Goal: Task Accomplishment & Management: Complete application form

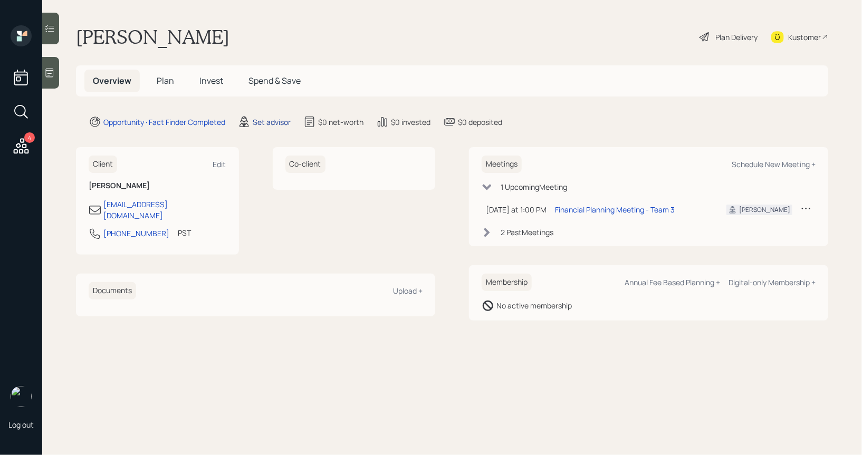
click at [275, 120] on div "Set advisor" at bounding box center [272, 122] width 38 height 11
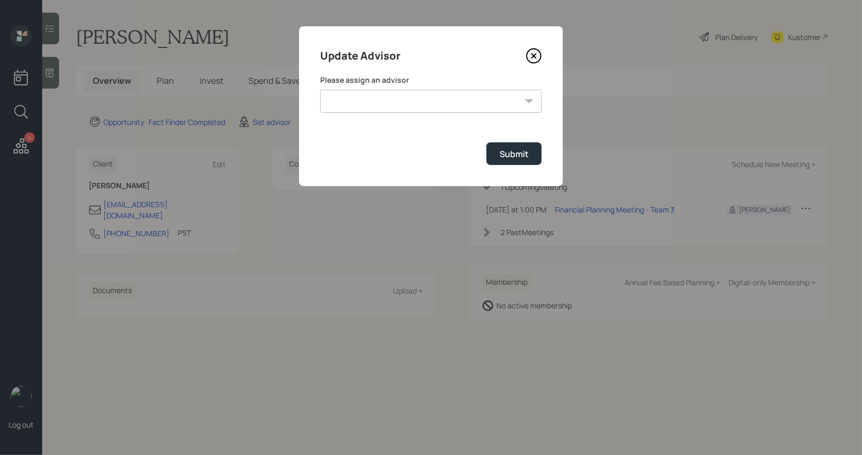
click at [444, 104] on select "[PERSON_NAME] [PERSON_NAME] End [PERSON_NAME] [PERSON_NAME] [PERSON_NAME] [PERS…" at bounding box center [431, 101] width 222 height 23
select select "8b79112e-3cfb-44f9-89e7-15267fe946c1"
click at [320, 90] on select "[PERSON_NAME] [PERSON_NAME] End [PERSON_NAME] [PERSON_NAME] [PERSON_NAME] [PERS…" at bounding box center [431, 101] width 222 height 23
click at [522, 157] on div "Submit" at bounding box center [514, 154] width 29 height 12
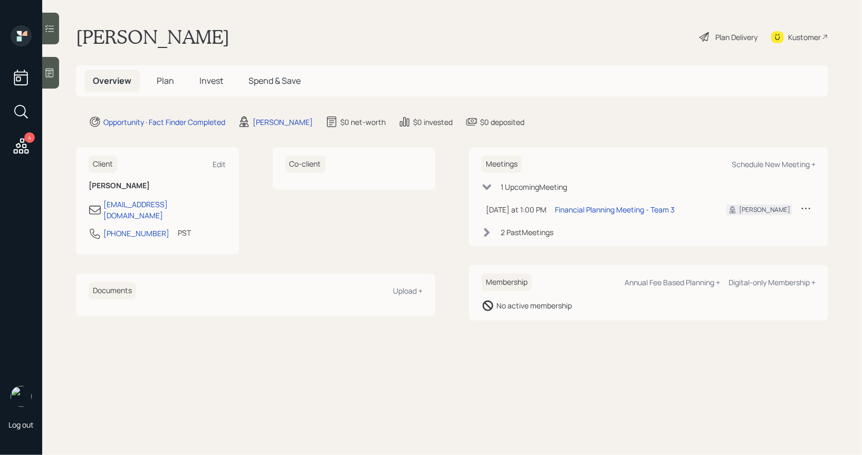
click at [42, 72] on div "4 Log out" at bounding box center [21, 227] width 42 height 455
click at [52, 73] on icon at bounding box center [49, 73] width 11 height 11
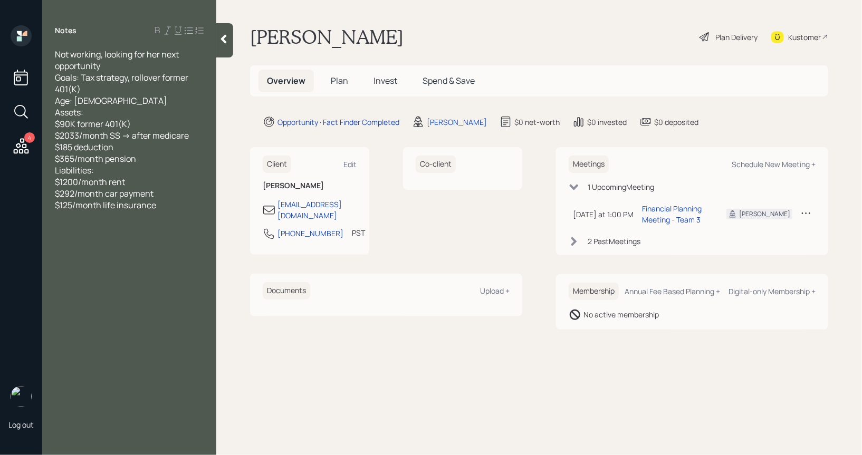
click at [340, 83] on span "Plan" at bounding box center [339, 81] width 17 height 12
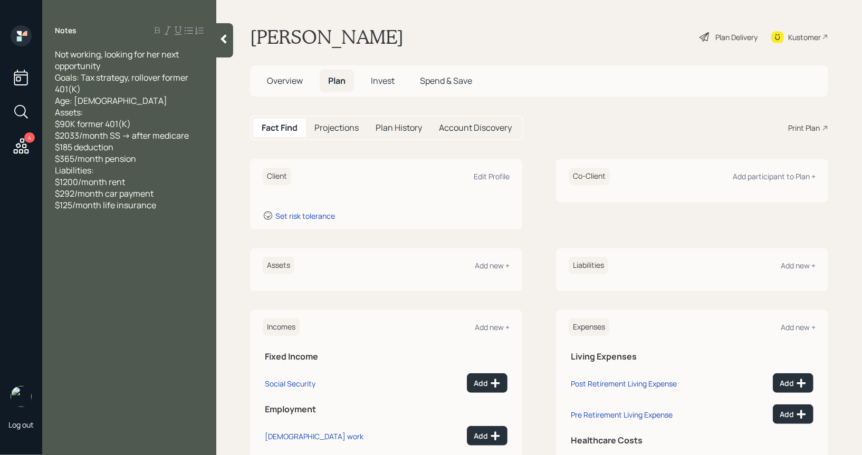
click at [500, 167] on div "Client Edit Profile Set risk tolerance" at bounding box center [386, 194] width 272 height 70
click at [497, 171] on div "Edit Profile" at bounding box center [492, 176] width 36 height 10
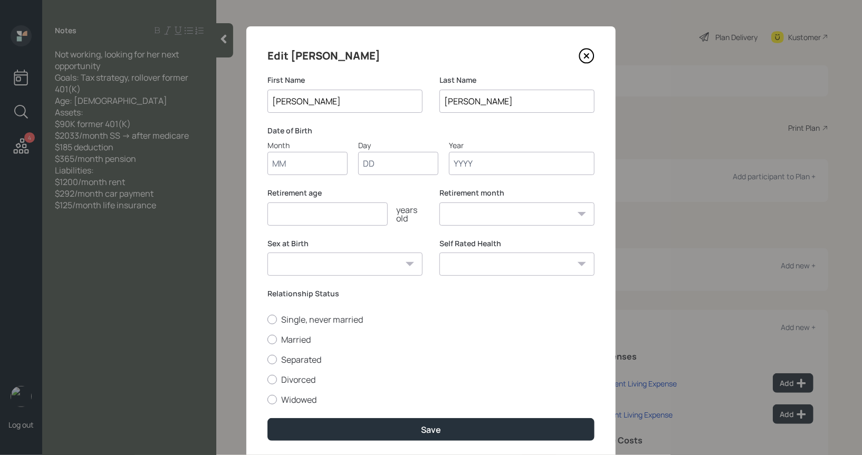
click at [295, 168] on input "Month" at bounding box center [307, 163] width 80 height 23
type input "01"
type input "1956"
select select "1"
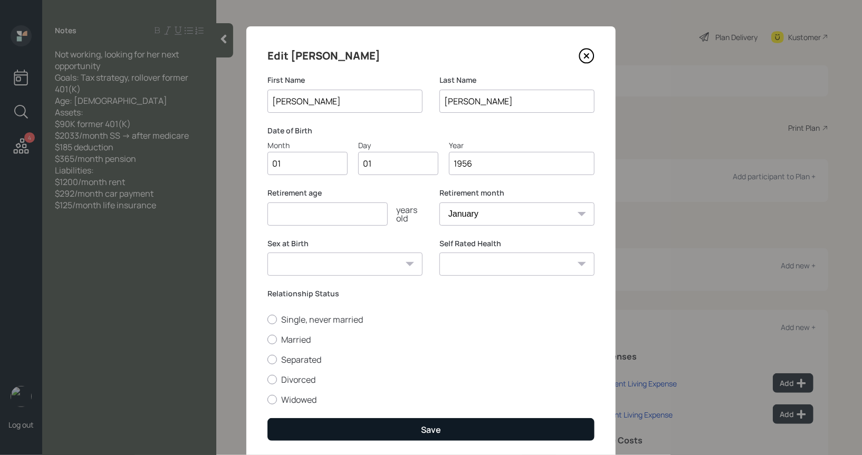
type input "1956"
click at [370, 431] on button "Save" at bounding box center [430, 429] width 327 height 23
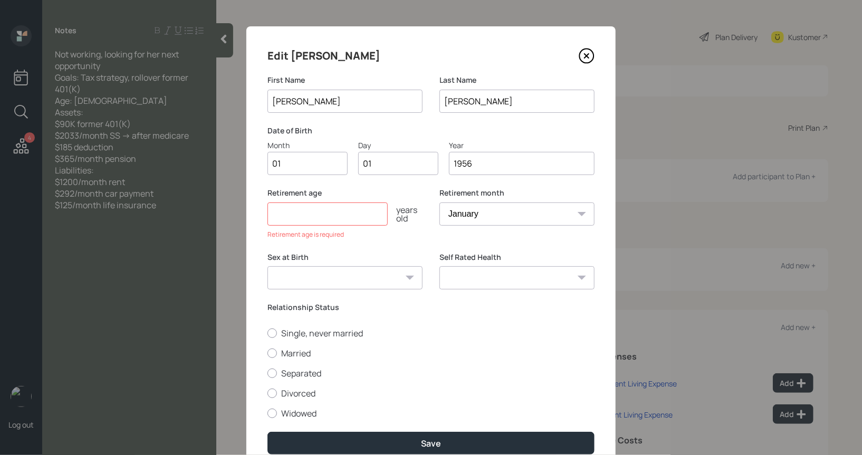
click at [335, 220] on input "number" at bounding box center [327, 214] width 120 height 23
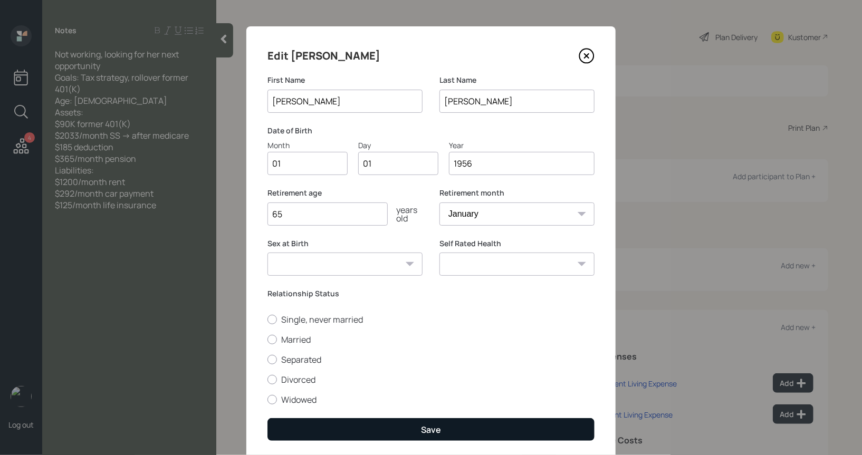
type input "65"
click at [334, 433] on button "Save" at bounding box center [430, 429] width 327 height 23
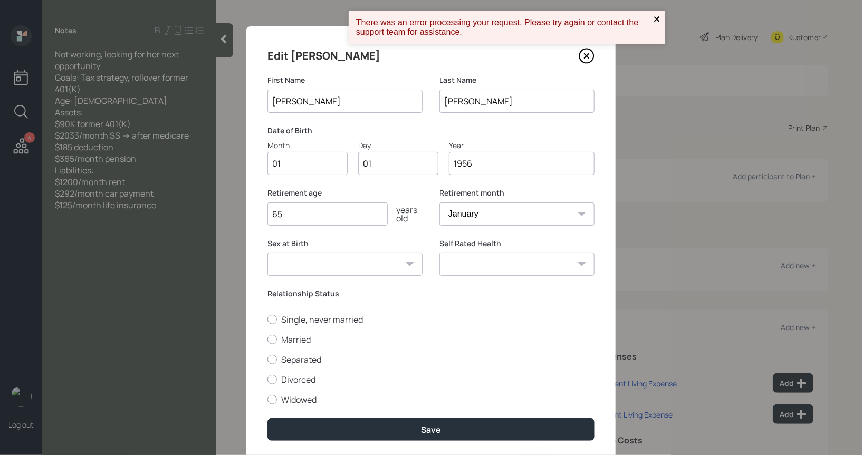
click at [659, 15] on icon "close" at bounding box center [657, 19] width 7 height 8
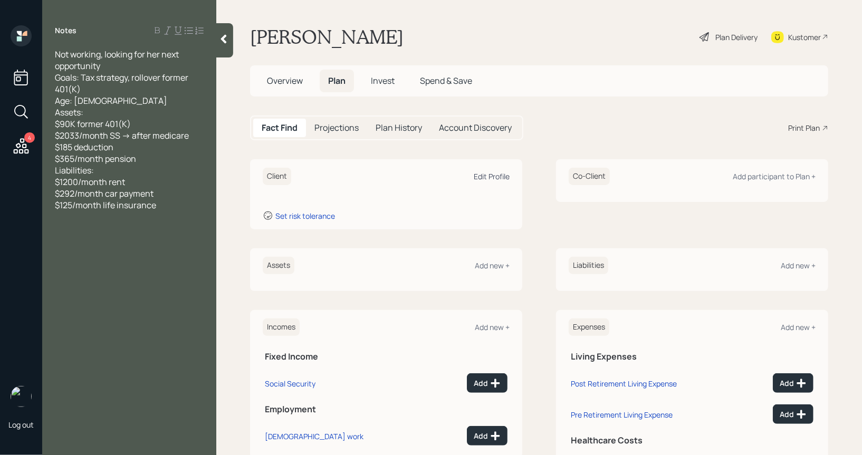
click at [481, 175] on div "Edit Profile" at bounding box center [492, 176] width 36 height 10
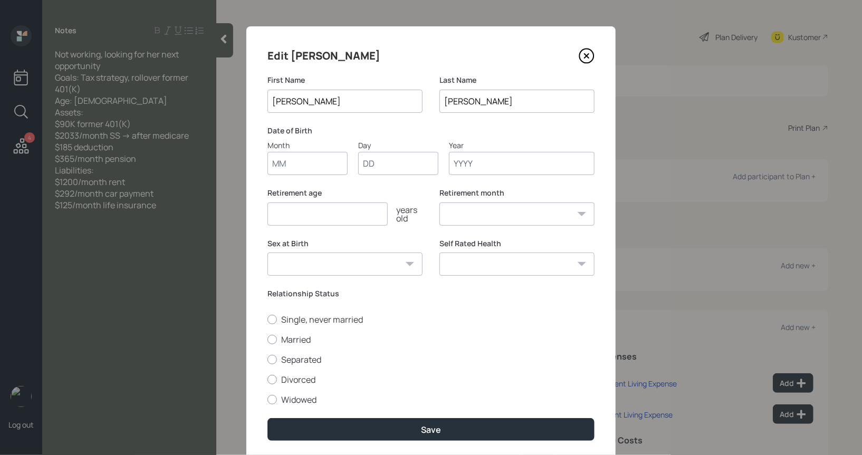
click at [290, 170] on input "Month" at bounding box center [307, 163] width 80 height 23
type input "01"
type input "1957"
select select "1"
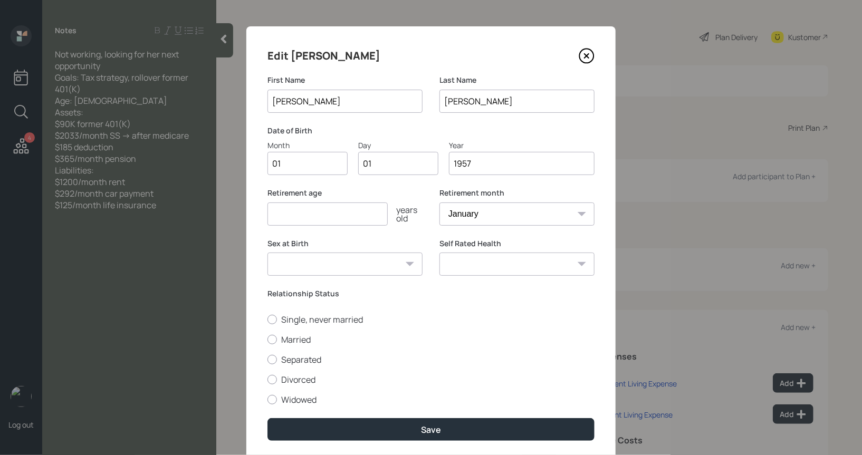
type input "1957"
click at [279, 219] on input "number" at bounding box center [327, 214] width 120 height 23
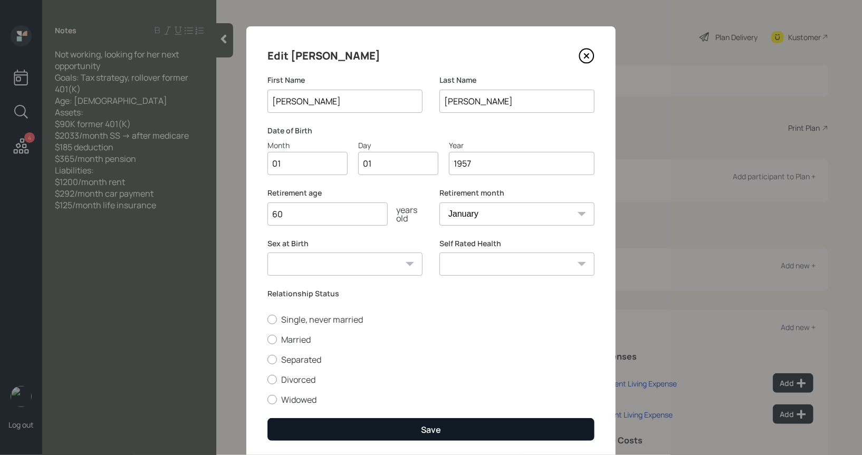
type input "60"
click at [328, 425] on button "Save" at bounding box center [430, 429] width 327 height 23
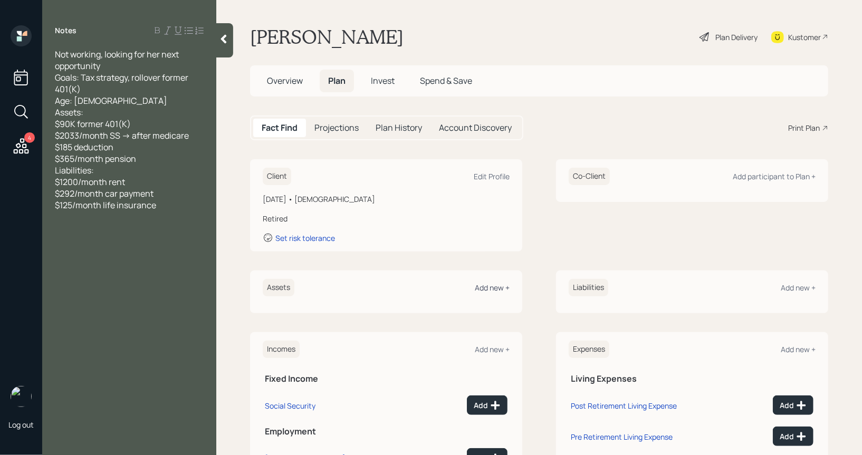
click at [496, 285] on div "Add new +" at bounding box center [492, 288] width 35 height 10
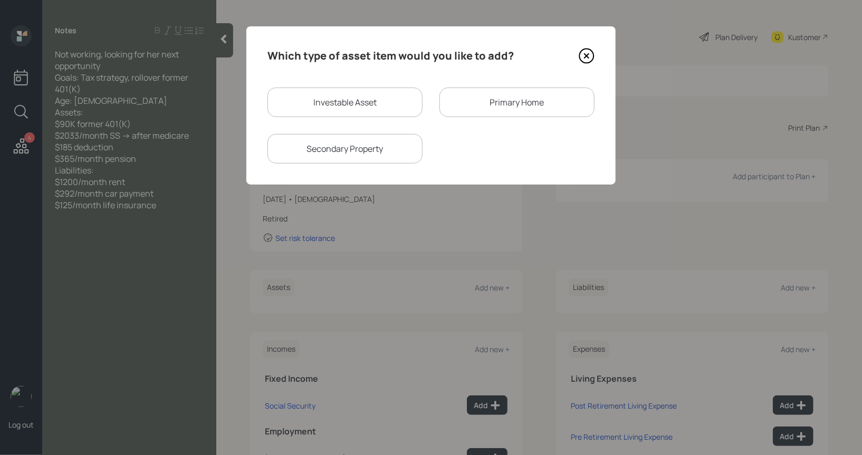
click at [371, 111] on div "Investable Asset" at bounding box center [344, 103] width 155 height 30
select select "taxable"
select select "balanced"
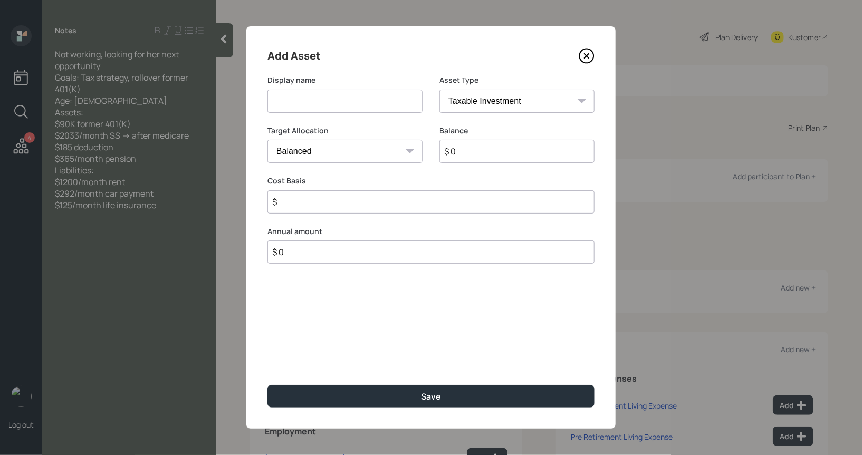
click at [359, 104] on input at bounding box center [344, 101] width 155 height 23
type input "Former 401k"
click at [494, 102] on select "SEP [PERSON_NAME] IRA 401(k) [PERSON_NAME] 401(k) 403(b) [PERSON_NAME] 403(b) 4…" at bounding box center [516, 101] width 155 height 23
select select "company_sponsored"
click at [439, 90] on select "SEP [PERSON_NAME] IRA 401(k) [PERSON_NAME] 401(k) 403(b) [PERSON_NAME] 403(b) 4…" at bounding box center [516, 101] width 155 height 23
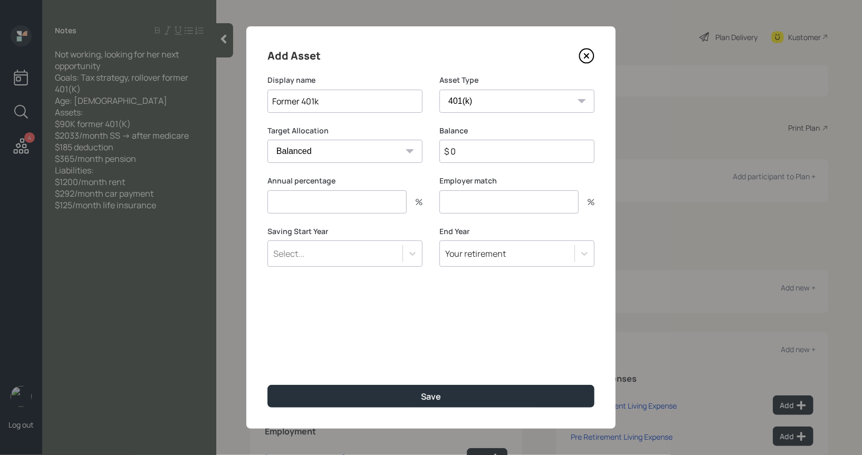
click at [483, 159] on input "$ 0" at bounding box center [516, 151] width 155 height 23
type input "$ 90,000"
click at [359, 202] on input "number" at bounding box center [336, 201] width 139 height 23
type input "0"
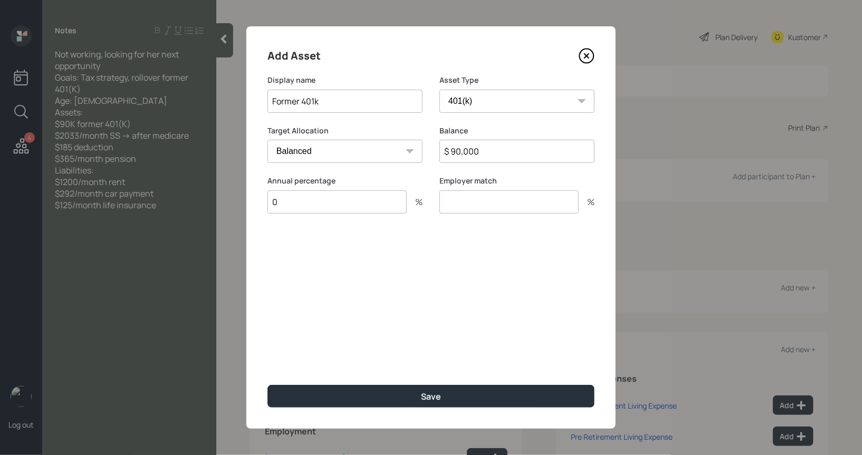
click at [507, 202] on input "number" at bounding box center [508, 201] width 139 height 23
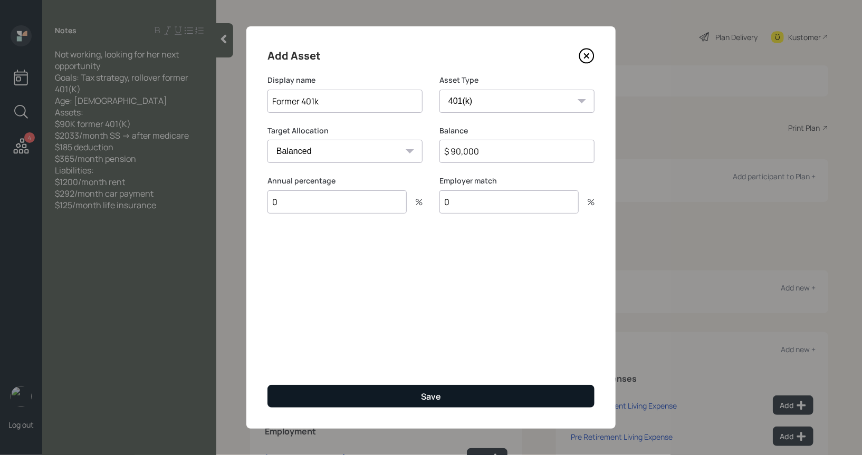
type input "0"
click at [396, 395] on button "Save" at bounding box center [430, 396] width 327 height 23
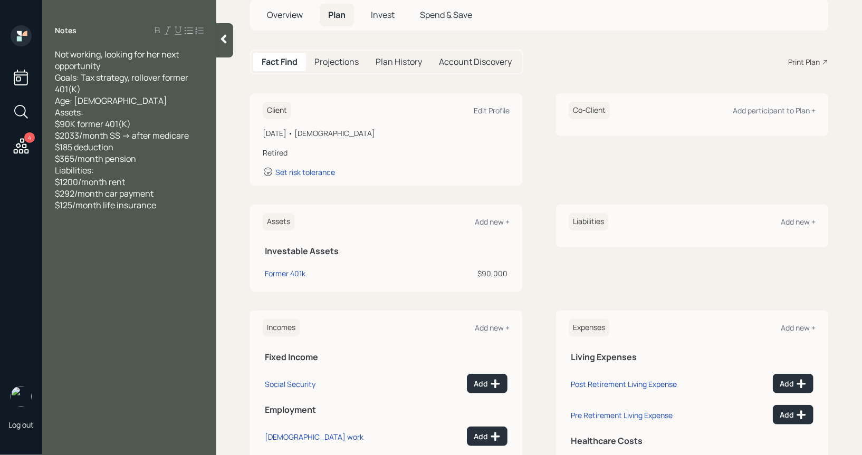
scroll to position [70, 0]
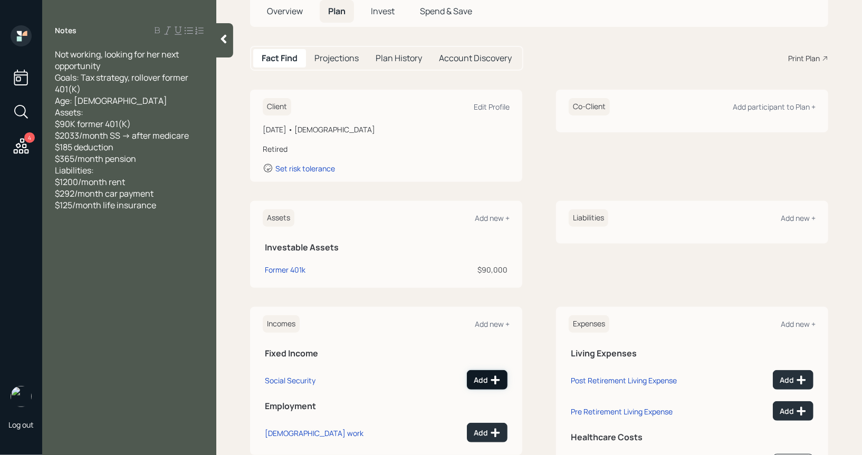
click at [484, 378] on div "Add" at bounding box center [487, 380] width 27 height 11
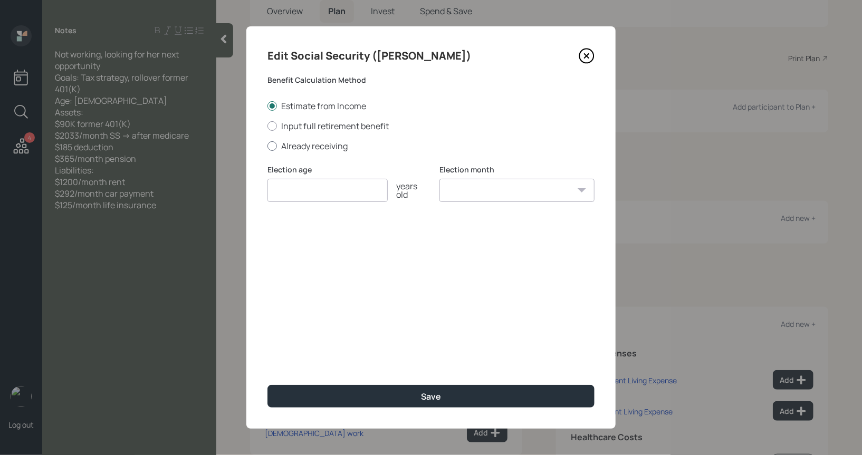
click at [270, 149] on div at bounding box center [271, 145] width 9 height 9
click at [267, 146] on input "Already receiving" at bounding box center [267, 146] width 1 height 1
radio input "true"
click at [276, 192] on input "number" at bounding box center [327, 190] width 120 height 23
type input "65"
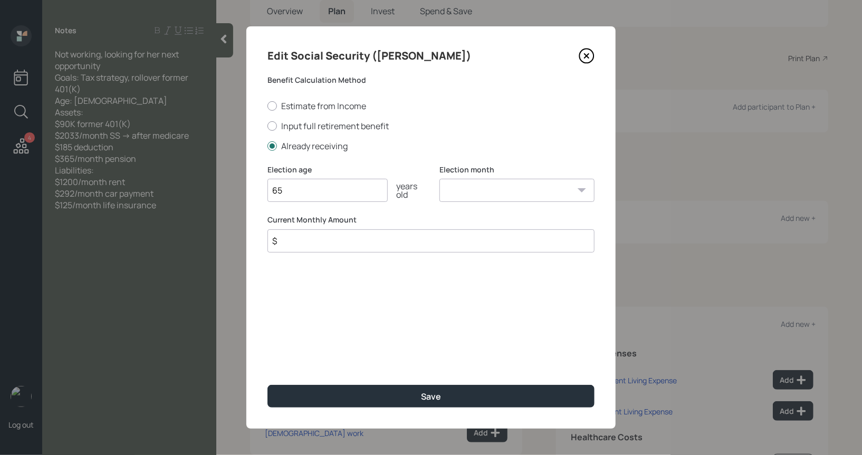
click at [528, 196] on select "January February March April May June July August September October November De…" at bounding box center [516, 190] width 155 height 23
select select "1"
click at [439, 179] on select "January February March April May June July August September October November De…" at bounding box center [516, 190] width 155 height 23
click at [341, 251] on input "$" at bounding box center [430, 240] width 327 height 23
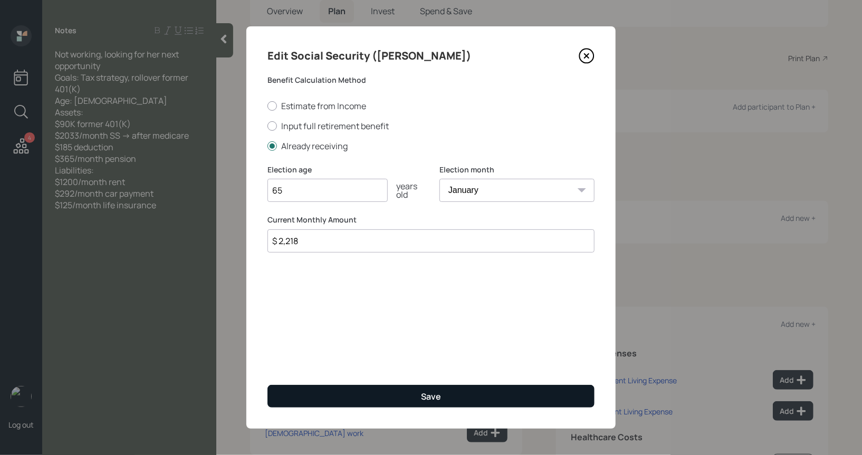
type input "$ 2,218"
click at [329, 399] on button "Save" at bounding box center [430, 396] width 327 height 23
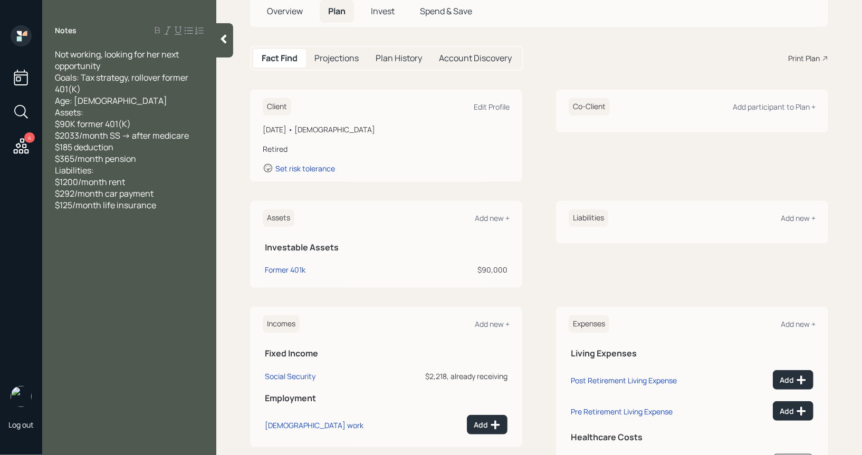
scroll to position [124, 0]
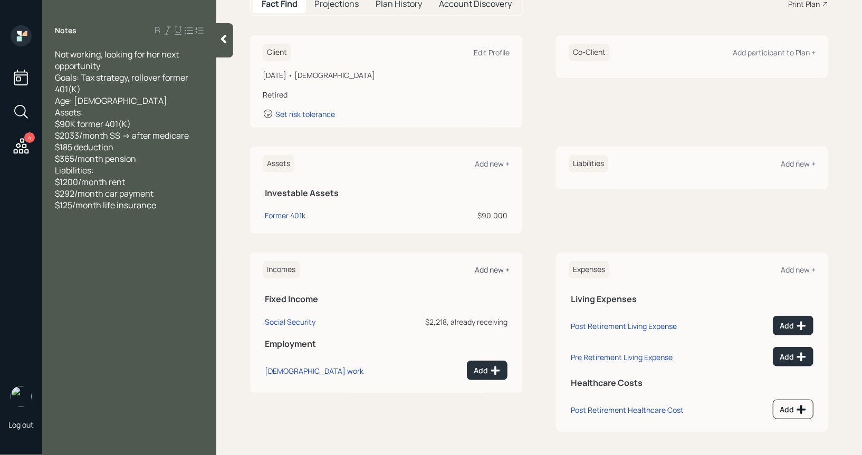
click at [490, 271] on div "Add new +" at bounding box center [492, 270] width 35 height 10
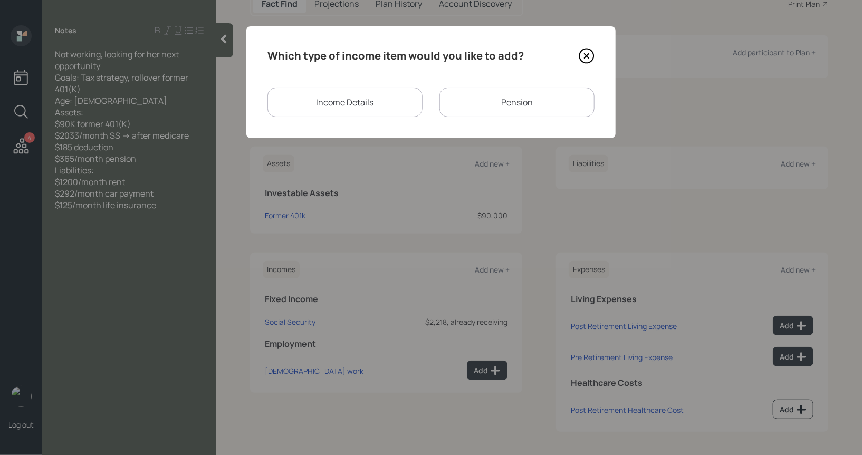
click at [496, 103] on div "Pension" at bounding box center [516, 103] width 155 height 30
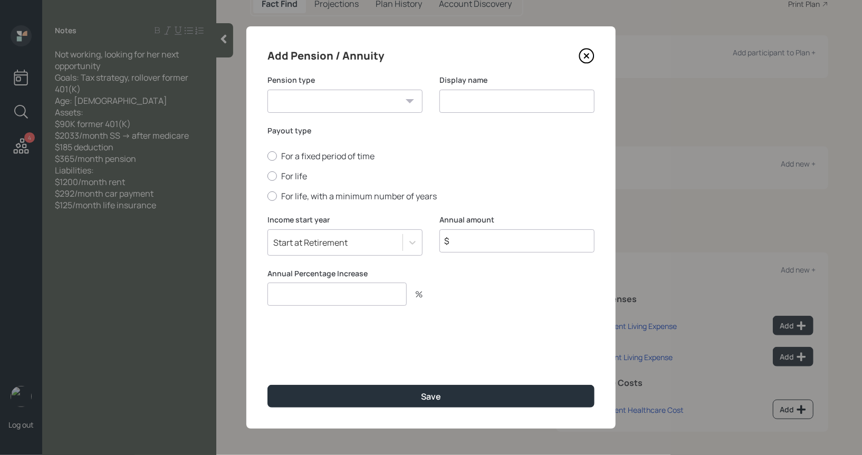
click at [400, 102] on select "Pension Annuity" at bounding box center [344, 101] width 155 height 23
select select "pension"
click at [267, 90] on select "Pension Annuity" at bounding box center [344, 101] width 155 height 23
click at [454, 108] on input at bounding box center [516, 101] width 155 height 23
type input "Pension"
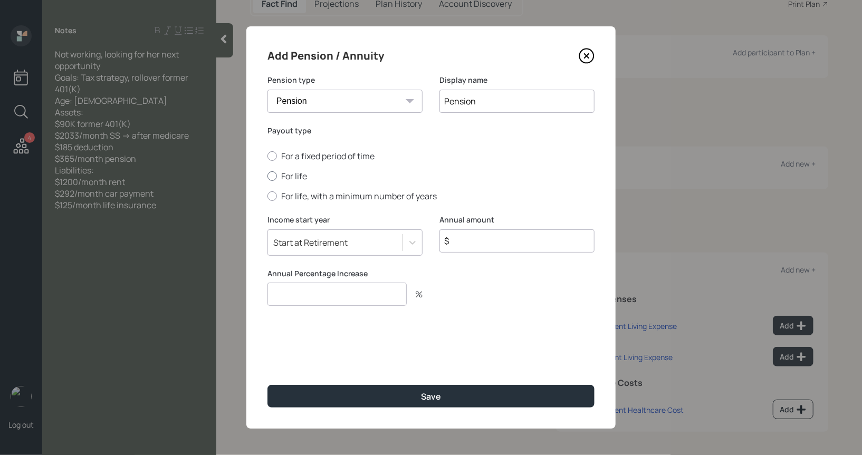
click at [273, 174] on div at bounding box center [271, 175] width 9 height 9
click at [267, 176] on input "For life" at bounding box center [267, 176] width 1 height 1
radio input "true"
click at [474, 245] on input "$" at bounding box center [516, 240] width 155 height 23
type input "$ 4,380"
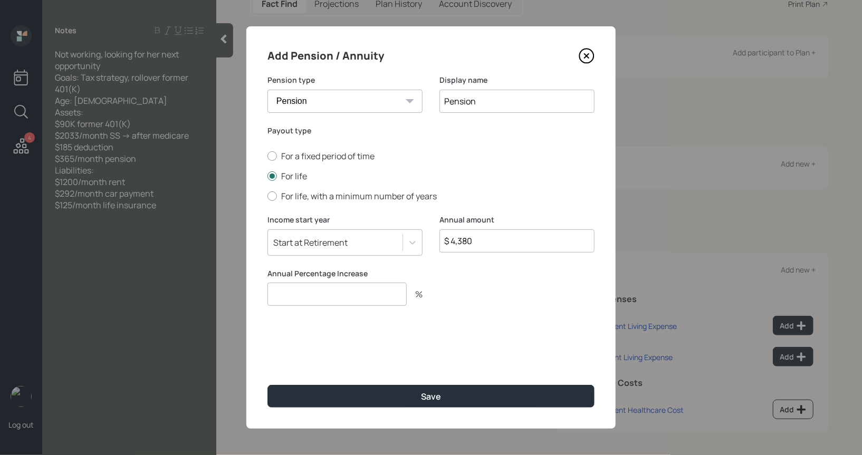
click at [383, 300] on input "number" at bounding box center [336, 294] width 139 height 23
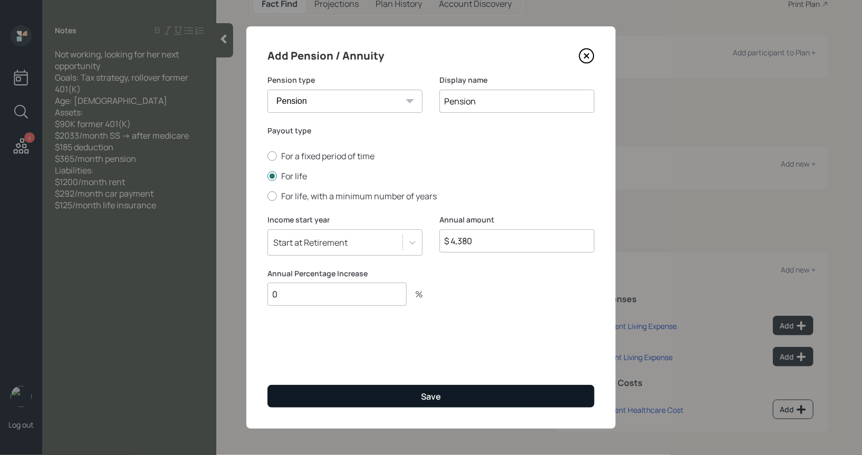
type input "0"
click at [418, 391] on button "Save" at bounding box center [430, 396] width 327 height 23
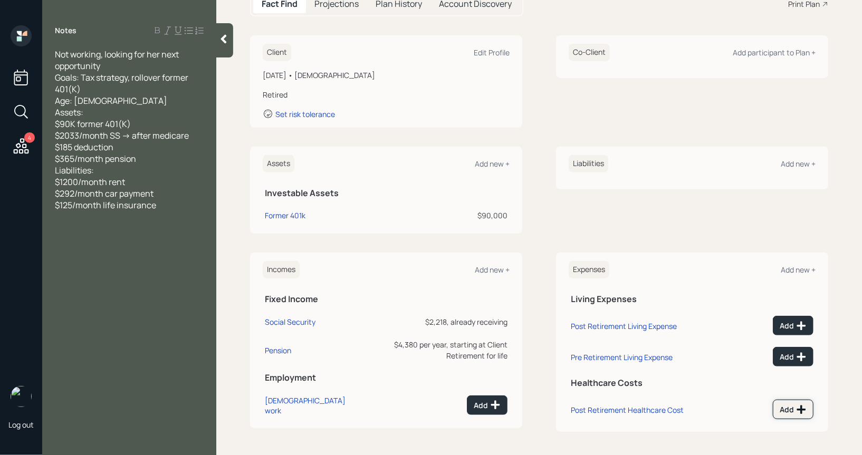
click at [789, 405] on div "Add" at bounding box center [793, 410] width 27 height 11
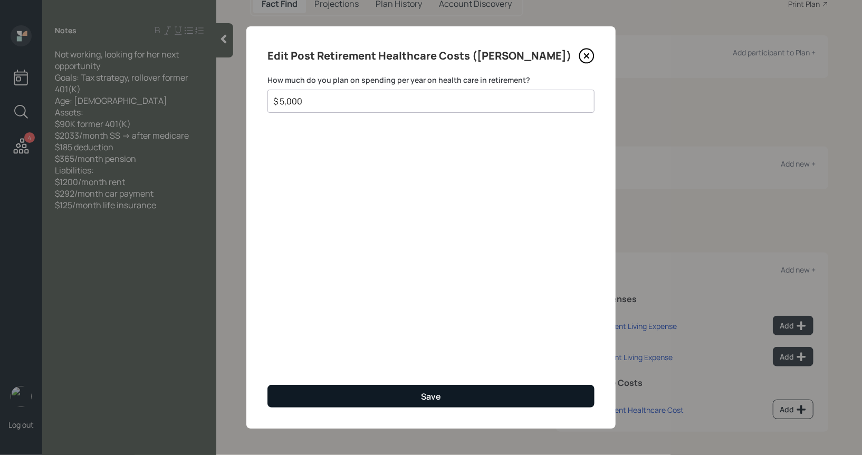
type input "$ 5,000"
click at [468, 397] on button "Save" at bounding box center [430, 396] width 327 height 23
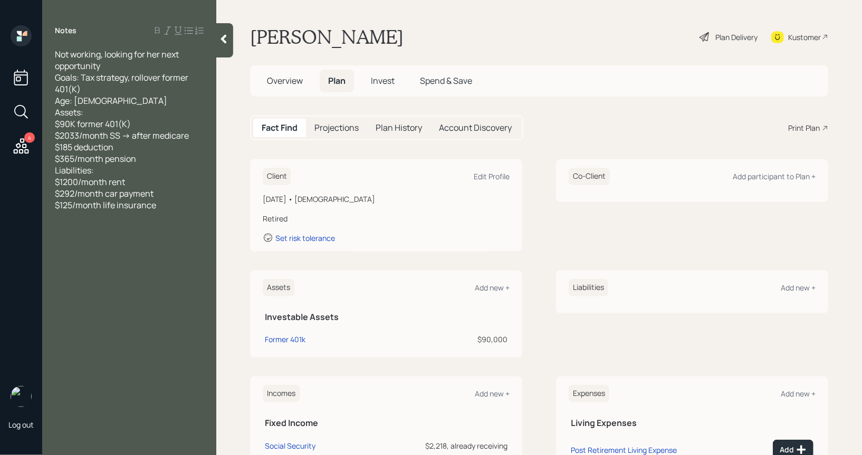
click at [723, 36] on div "Plan Delivery" at bounding box center [736, 37] width 42 height 11
